Goal: Find specific page/section: Find specific page/section

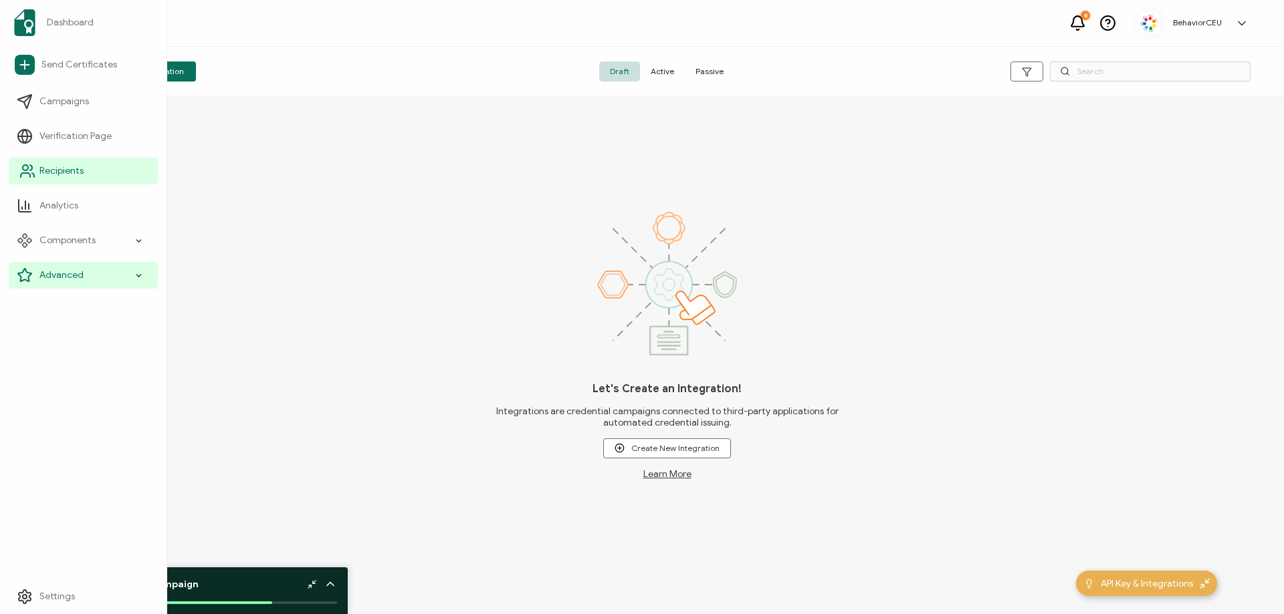
click at [70, 170] on span "Recipients" at bounding box center [61, 170] width 44 height 13
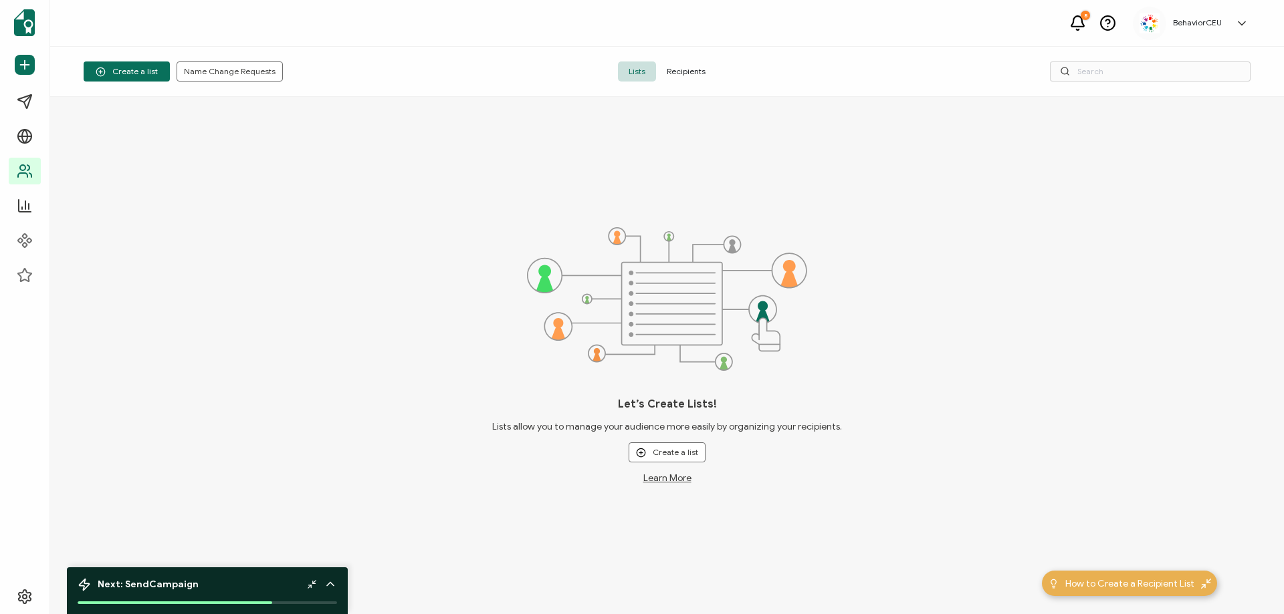
click at [678, 81] on span "Recipients" at bounding box center [686, 72] width 60 height 20
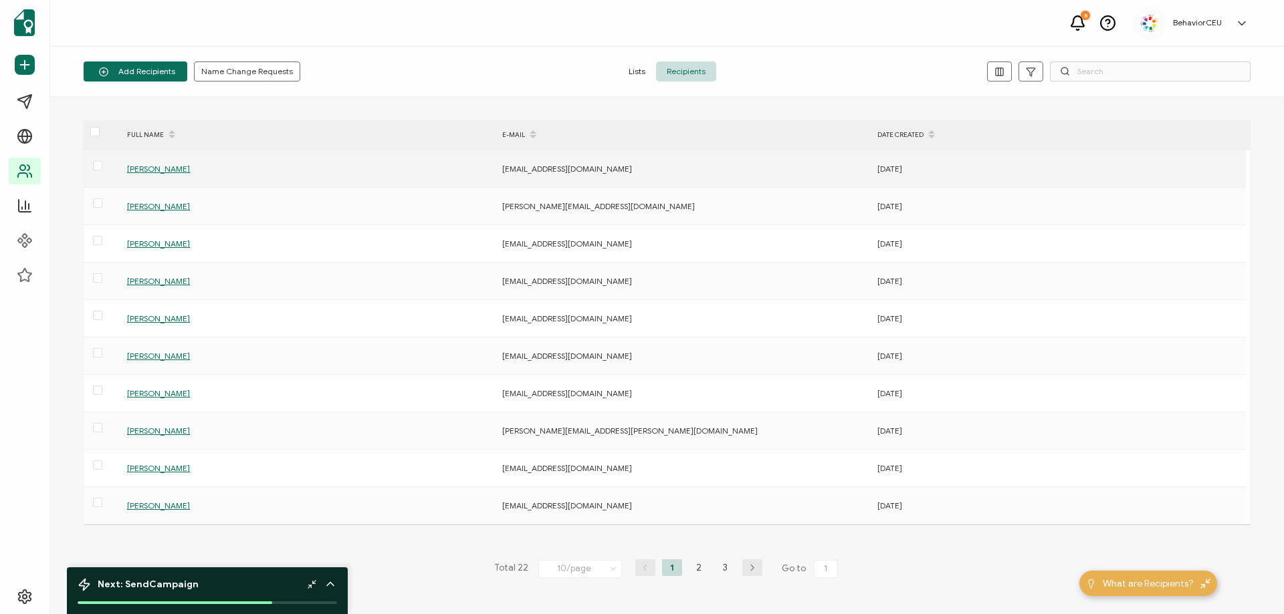
click at [160, 168] on span "[PERSON_NAME]" at bounding box center [158, 169] width 63 height 10
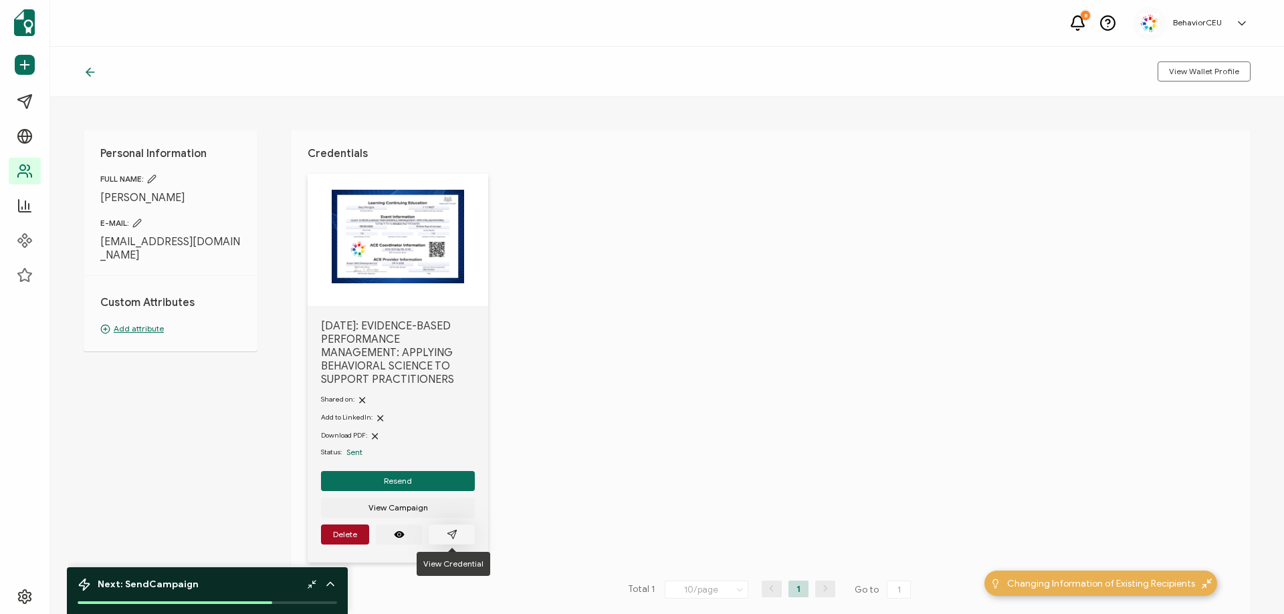
click at [444, 529] on button "button" at bounding box center [452, 535] width 46 height 20
click at [1227, 19] on div "BehaviorCEU" at bounding box center [1197, 22] width 62 height 9
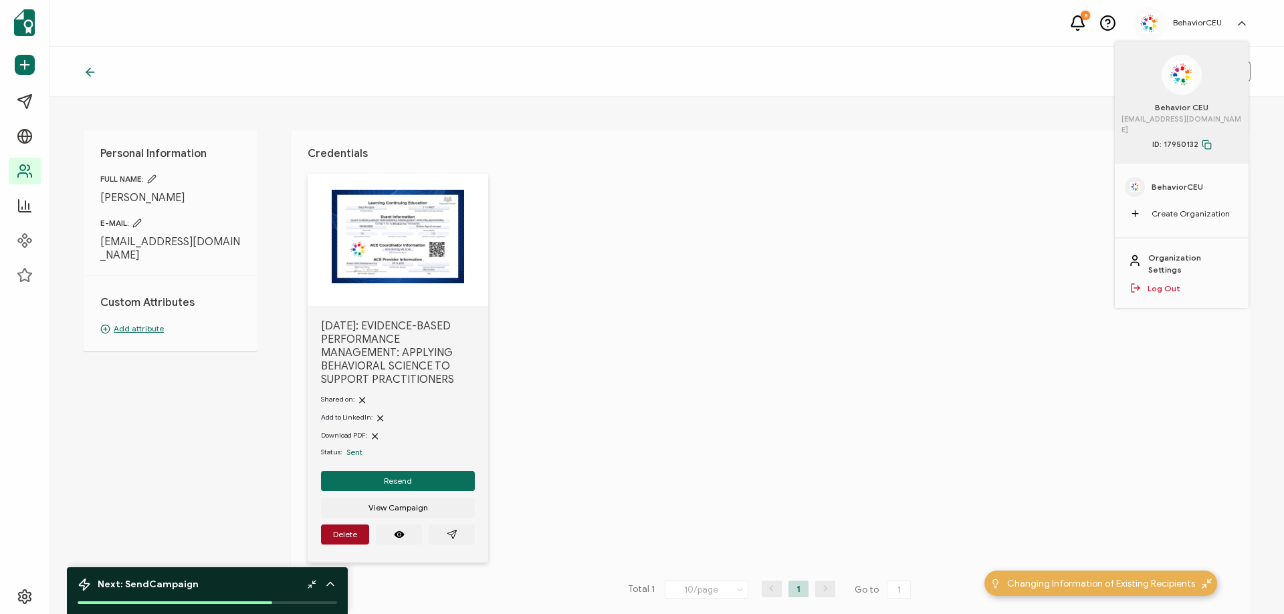
click at [1170, 283] on link "Log Out" at bounding box center [1163, 289] width 33 height 12
